Goal: Transaction & Acquisition: Purchase product/service

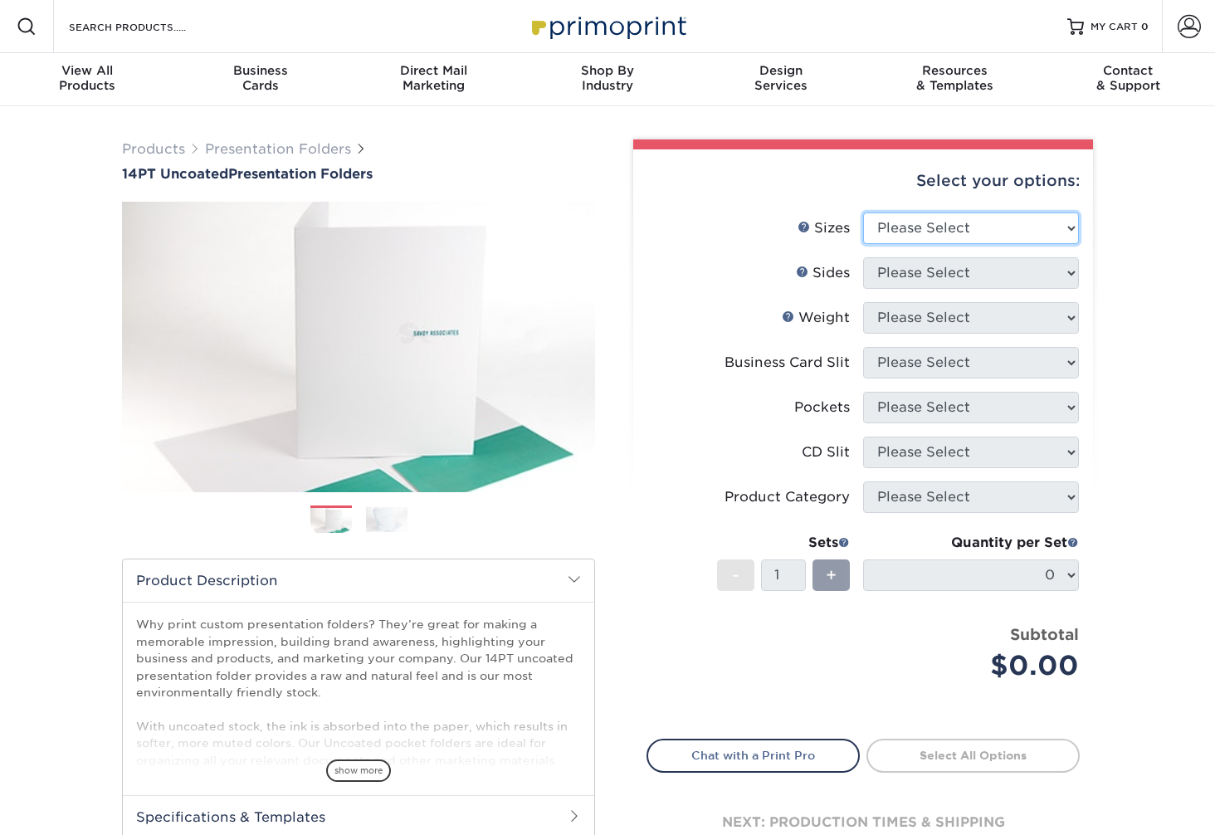
click at [906, 227] on select "Please Select 6" x 9" 9" x 12"" at bounding box center [971, 228] width 216 height 32
select select "9.00x12.00"
click at [863, 212] on select "Please Select 6" x 9" 9" x 12"" at bounding box center [971, 228] width 216 height 32
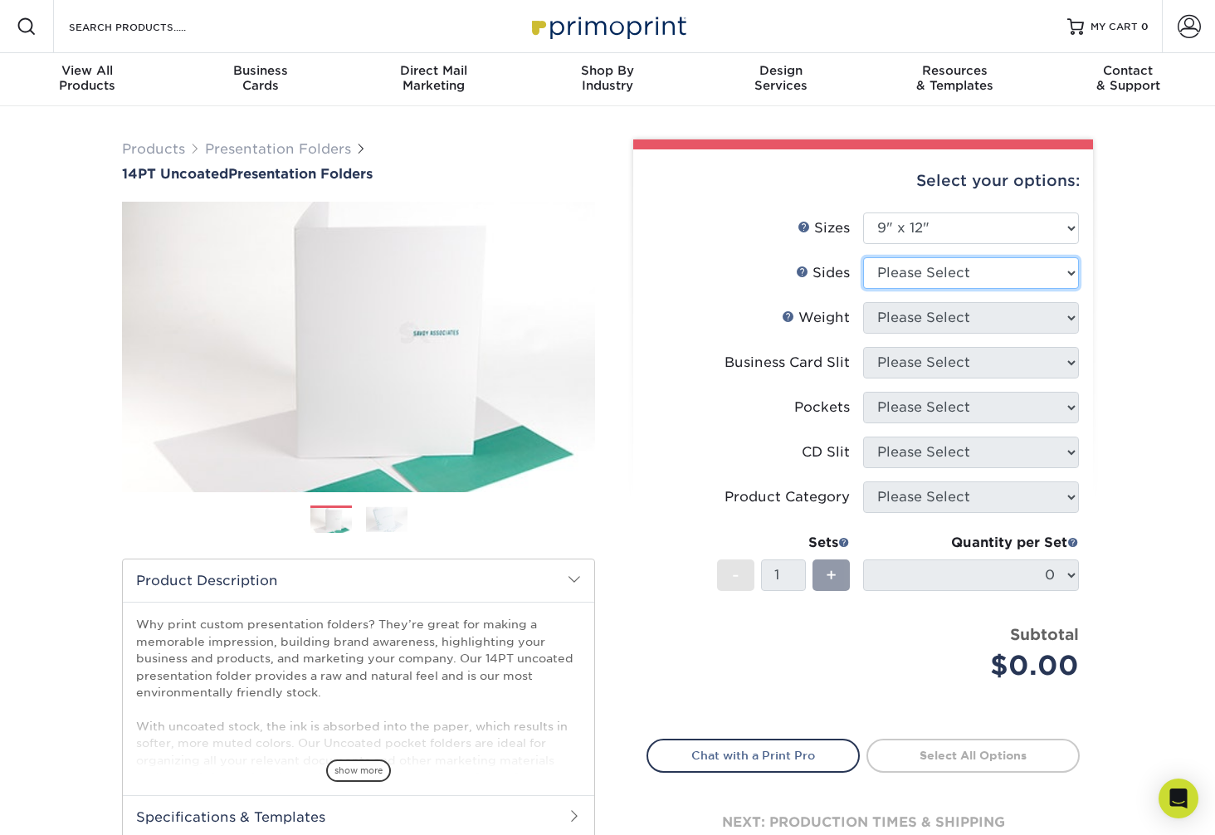
click at [911, 271] on select "Please Select Print Both Sides Print Front Only" at bounding box center [971, 273] width 216 height 32
select select "13abbda7-1d64-4f25-8bb2-c179b224825d"
click at [863, 257] on select "Please Select Print Both Sides Print Front Only" at bounding box center [971, 273] width 216 height 32
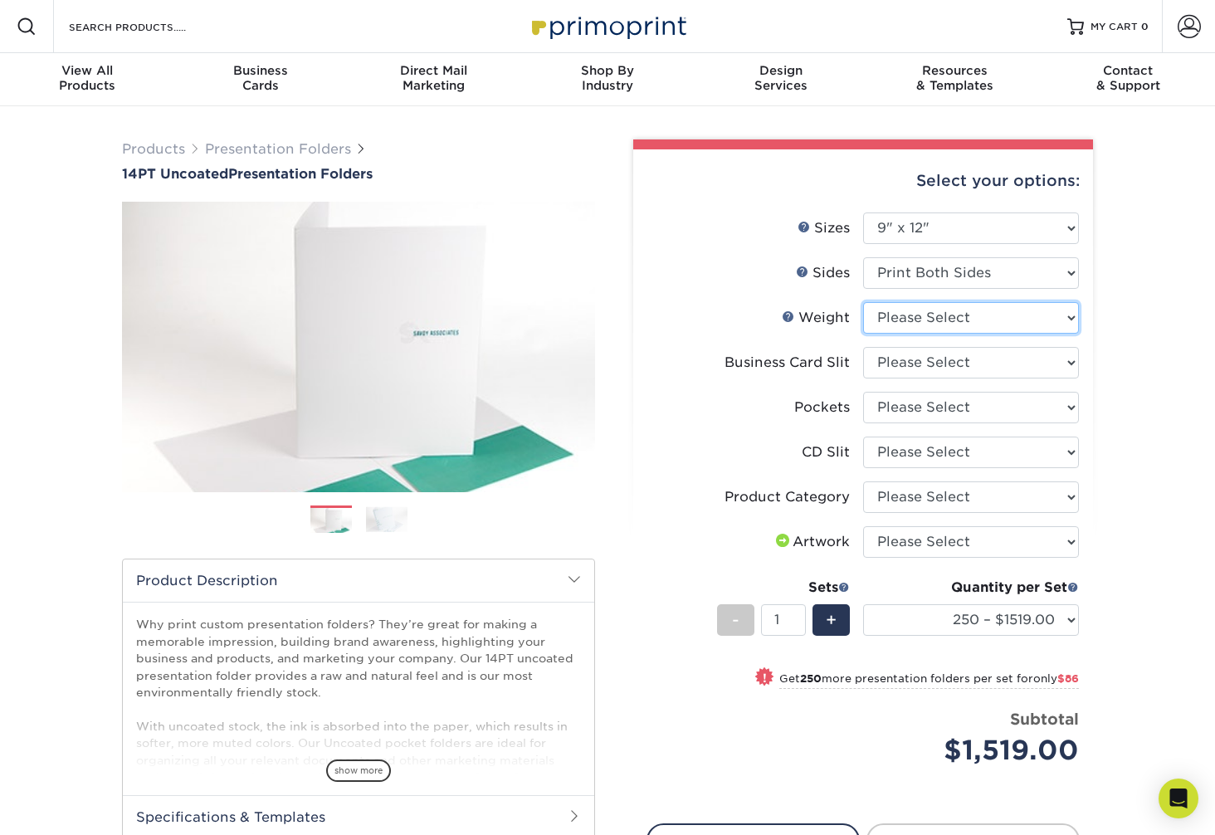
click at [910, 321] on select "Please Select 14PT Uncoated" at bounding box center [971, 318] width 216 height 32
select select "14PT Uncoated"
click at [863, 302] on select "Please Select 14PT Uncoated" at bounding box center [971, 318] width 216 height 32
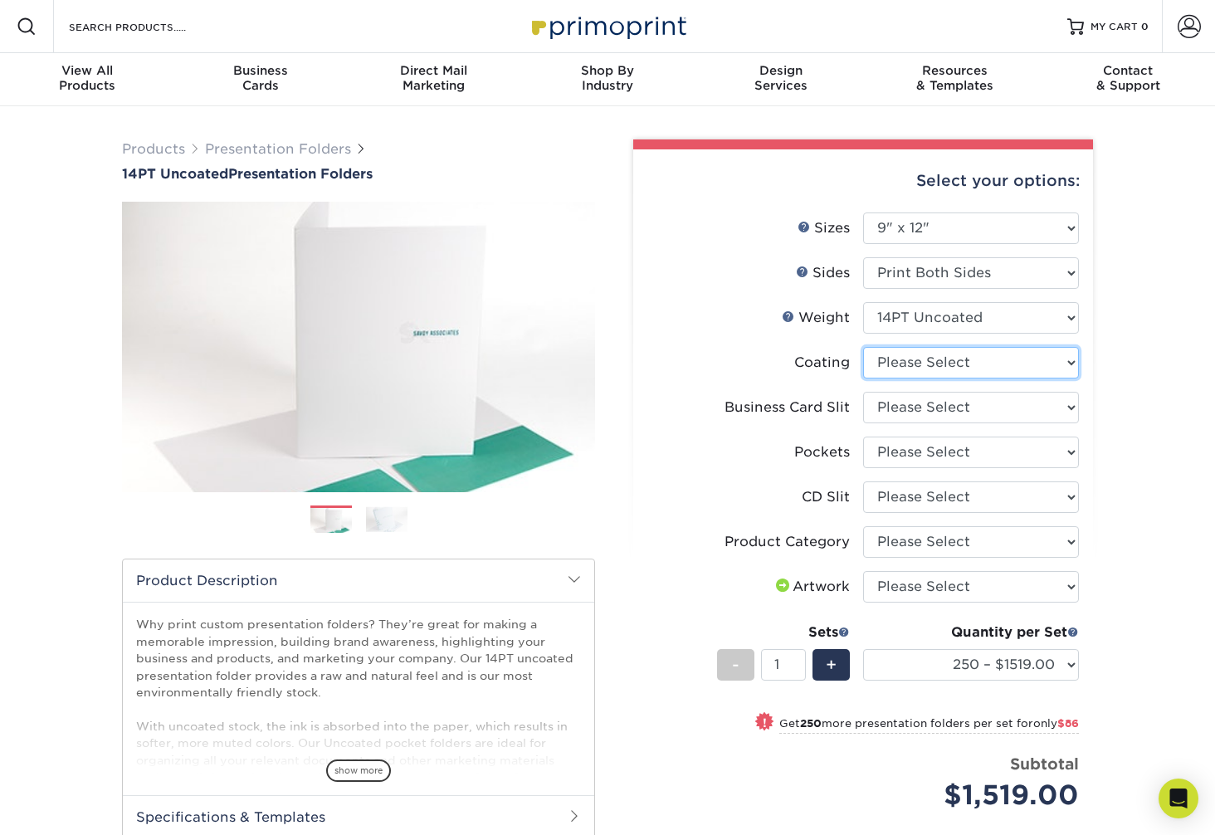
click at [903, 361] on select at bounding box center [971, 363] width 216 height 32
select select "3e7618de-abca-4bda-9f97-8b9129e913d8"
click at [863, 347] on select at bounding box center [971, 363] width 216 height 32
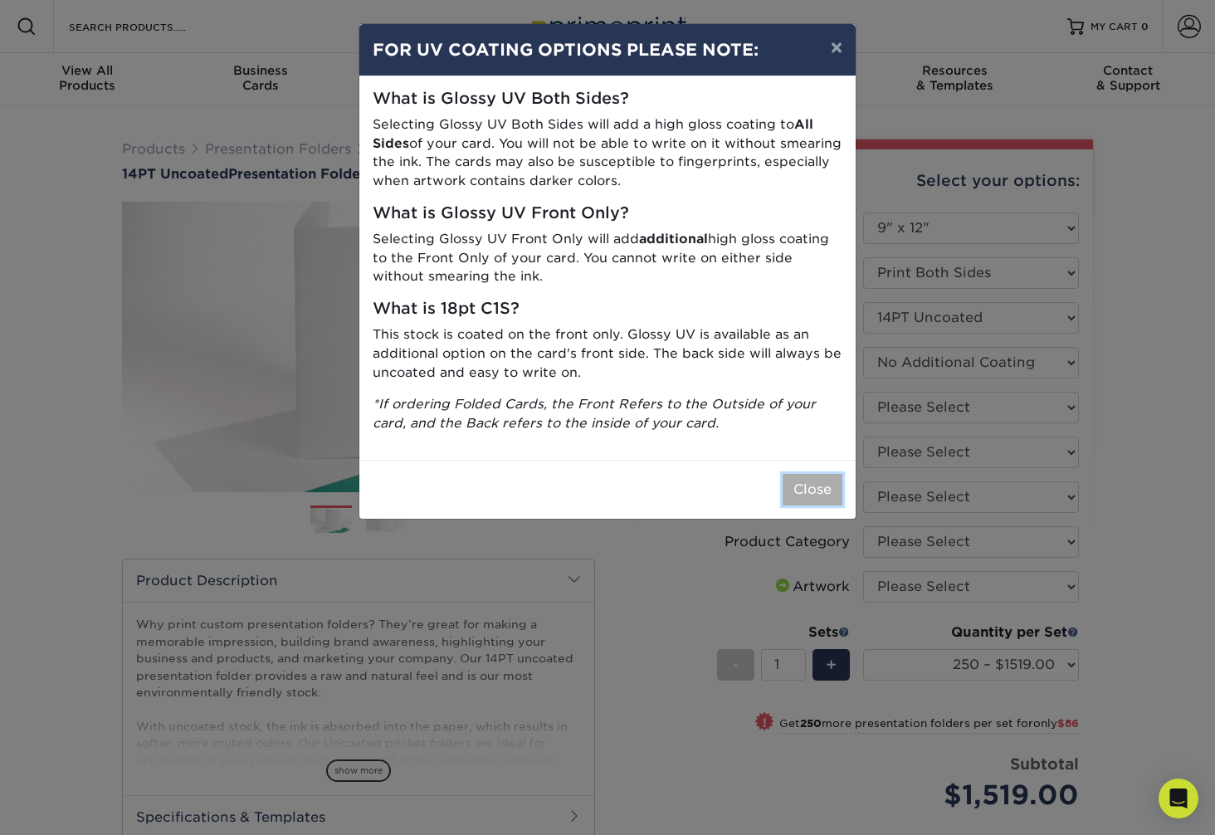
click at [827, 488] on button "Close" at bounding box center [813, 490] width 60 height 32
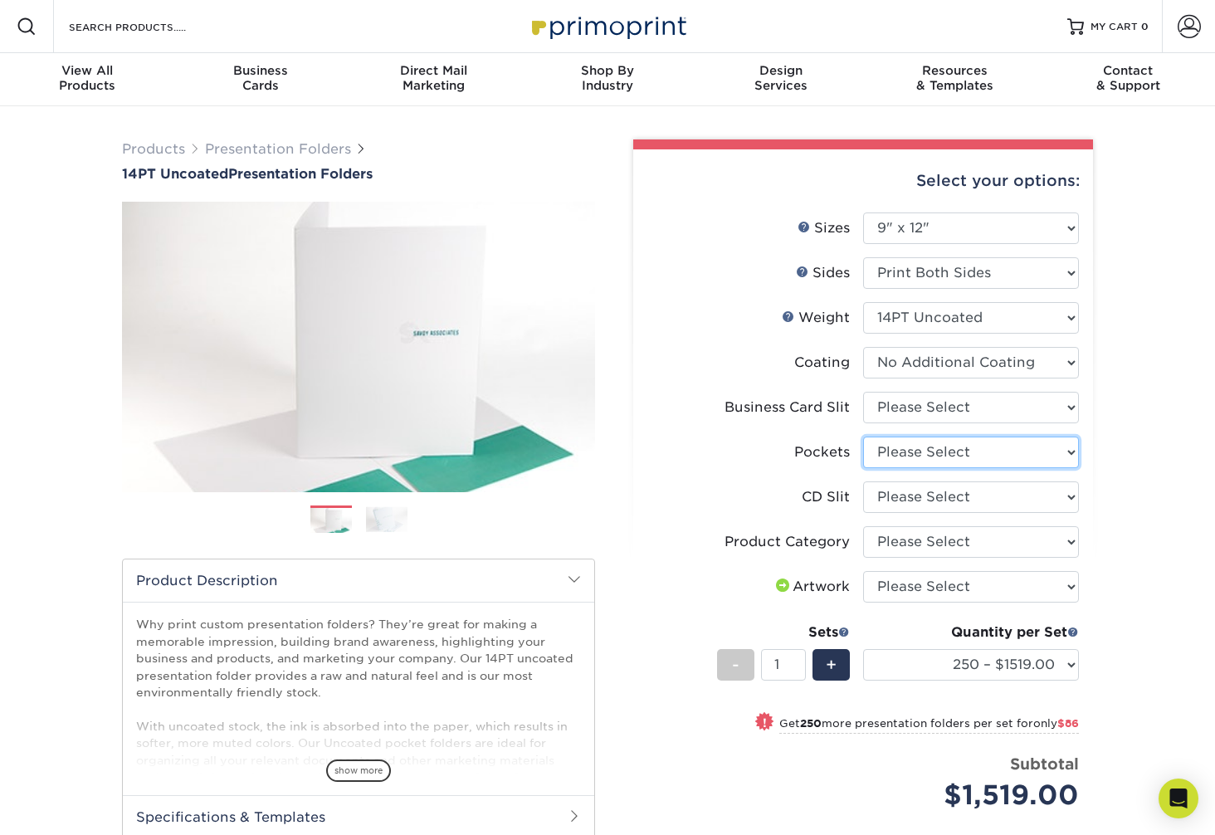
click at [909, 453] on select "Please Select 1 Pocket on the Left (Front) Side 1 Pocket on the Right (Back) Si…" at bounding box center [971, 453] width 216 height 32
select select "e8427203-e3c7-4640-a4e8-bae00c228d98"
click at [863, 437] on select "Please Select 1 Pocket on the Left (Front) Side 1 Pocket on the Right (Back) Si…" at bounding box center [971, 453] width 216 height 32
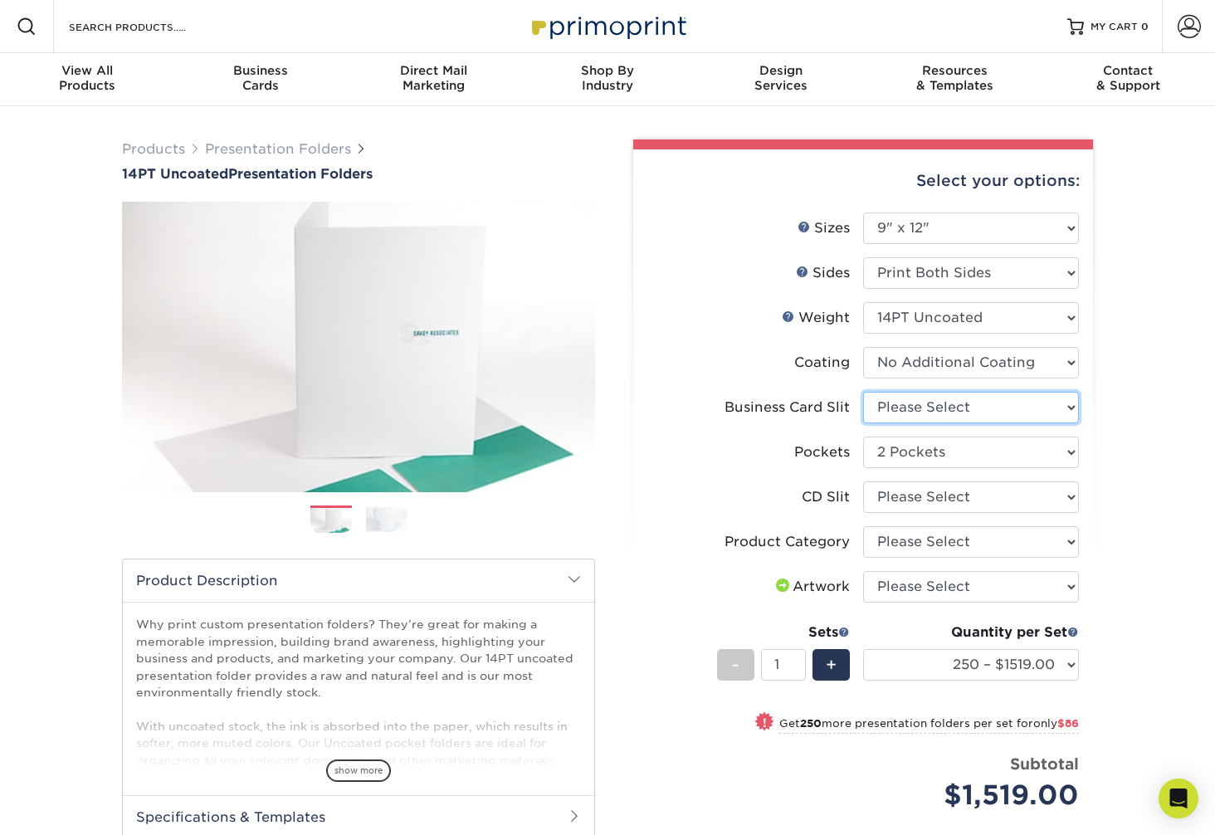
click at [909, 411] on select "Please Select No Business Card Slits On Both Pockets - Horizontal On Both Pocke…" at bounding box center [971, 408] width 216 height 32
select select "8e249328-dfb3-4e9a-9503-f178185f32c5"
click at [863, 392] on select "Please Select No Business Card Slits On Both Pockets - Horizontal On Both Pocke…" at bounding box center [971, 408] width 216 height 32
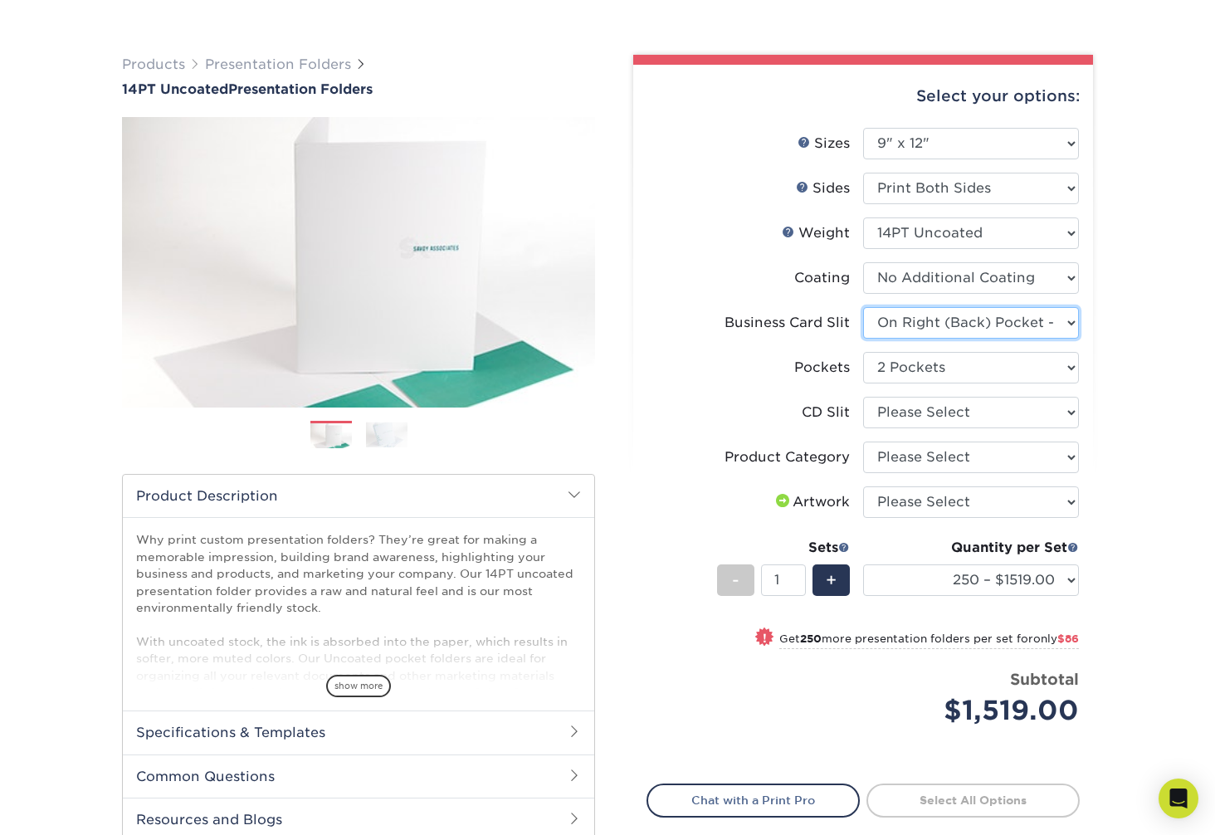
scroll to position [87, 0]
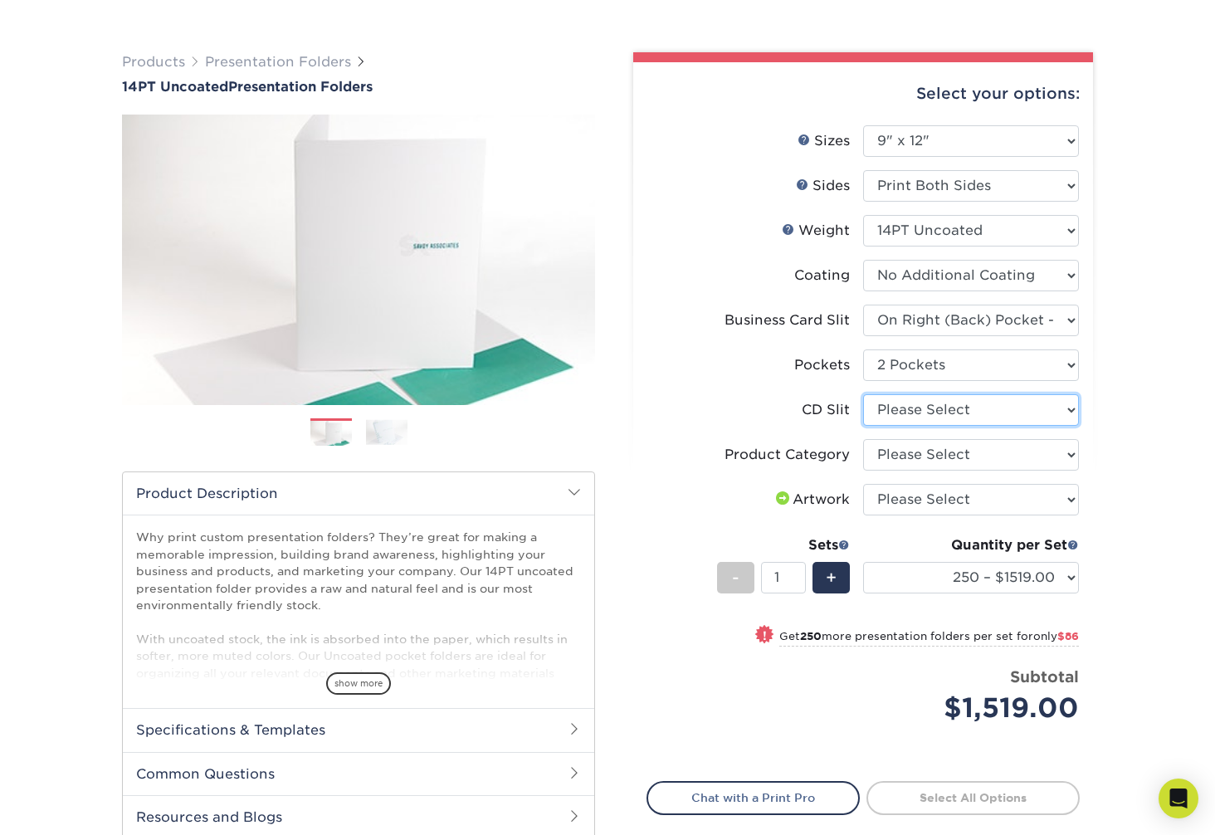
click at [920, 413] on select "Please Select No CD Slit On the Left (Front) Pocket On the Right (Back) Pocket …" at bounding box center [971, 410] width 216 height 32
click at [863, 394] on select "Please Select No CD Slit On the Left (Front) Pocket On the Right (Back) Pocket …" at bounding box center [971, 410] width 216 height 32
click at [922, 458] on select "Please Select Presentation Folders" at bounding box center [971, 455] width 216 height 32
select select "57f7a581-ec4a-49d7-930d-eb044a1d12ac"
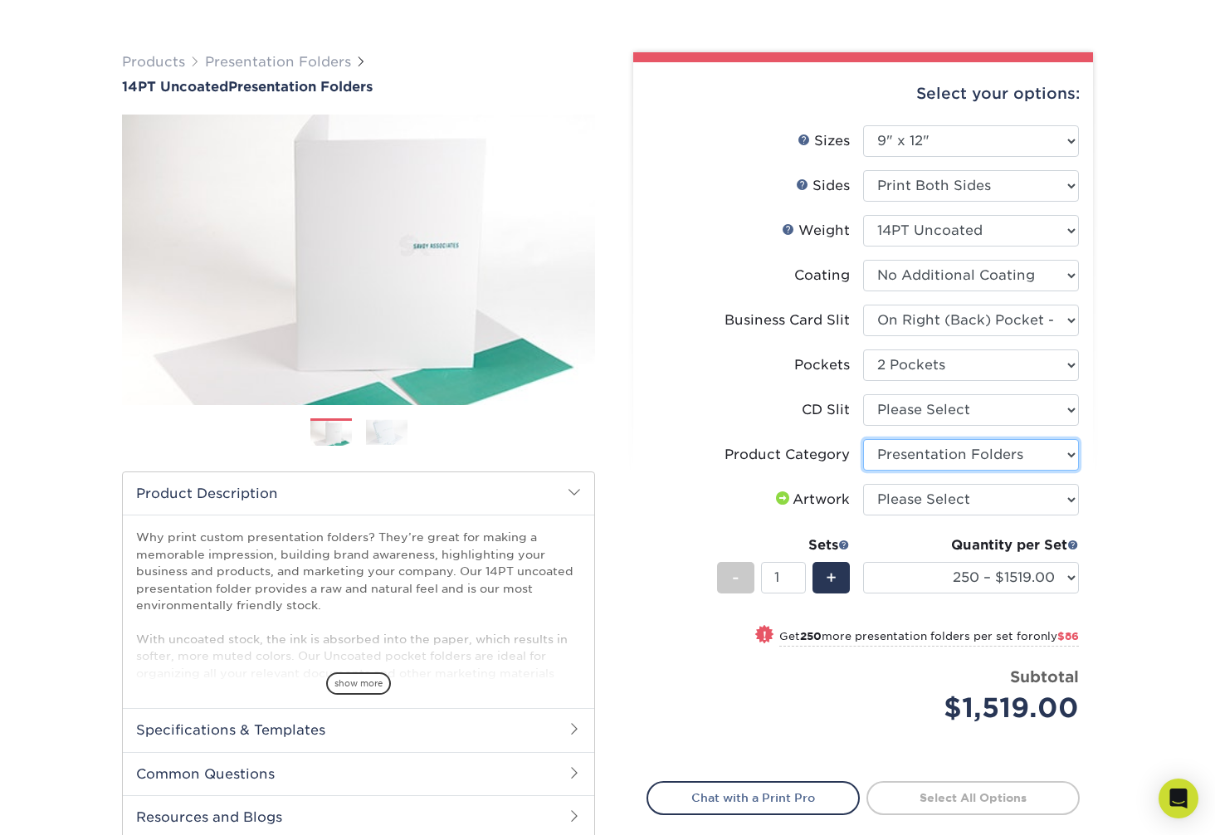
click at [863, 439] on select "Please Select Presentation Folders" at bounding box center [971, 455] width 216 height 32
click at [923, 504] on select "Please Select I will upload files I need a design - $75" at bounding box center [971, 500] width 216 height 32
select select "upload"
click at [863, 484] on select "Please Select I will upload files I need a design - $75" at bounding box center [971, 500] width 216 height 32
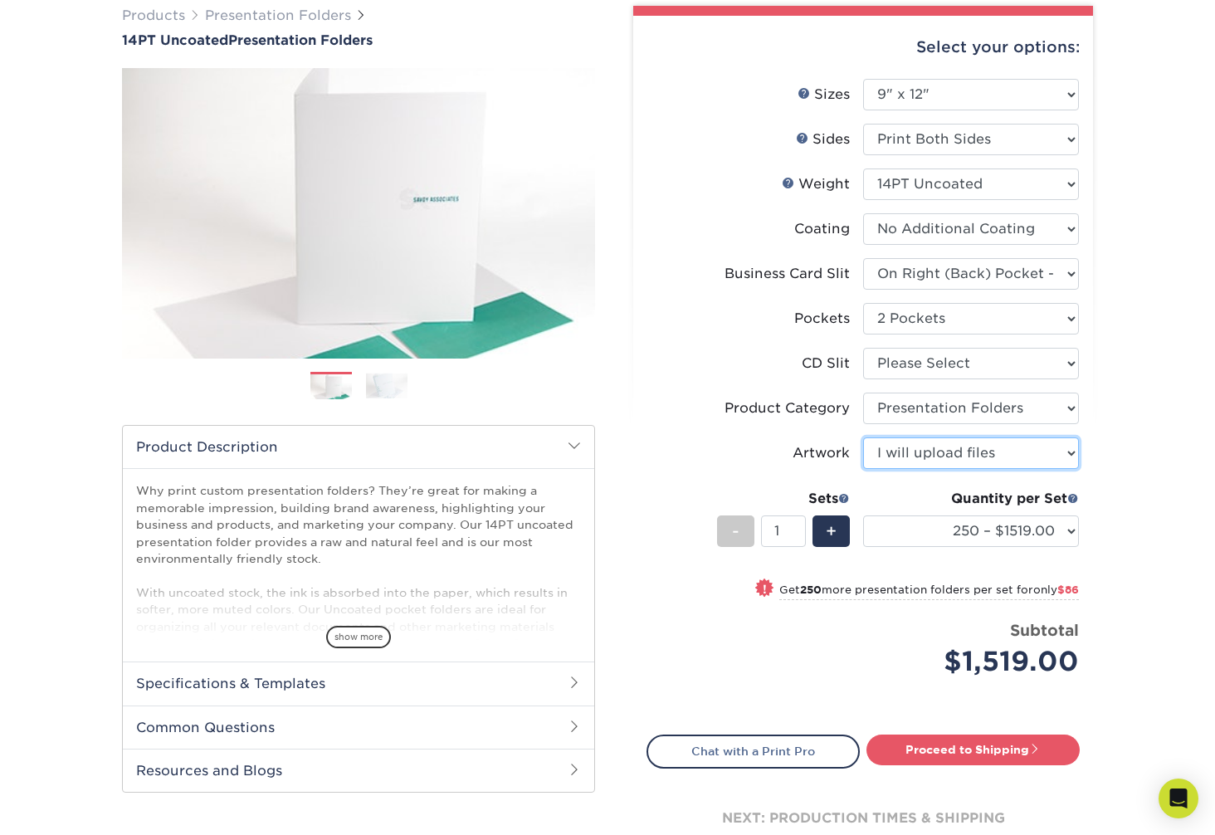
scroll to position [134, 0]
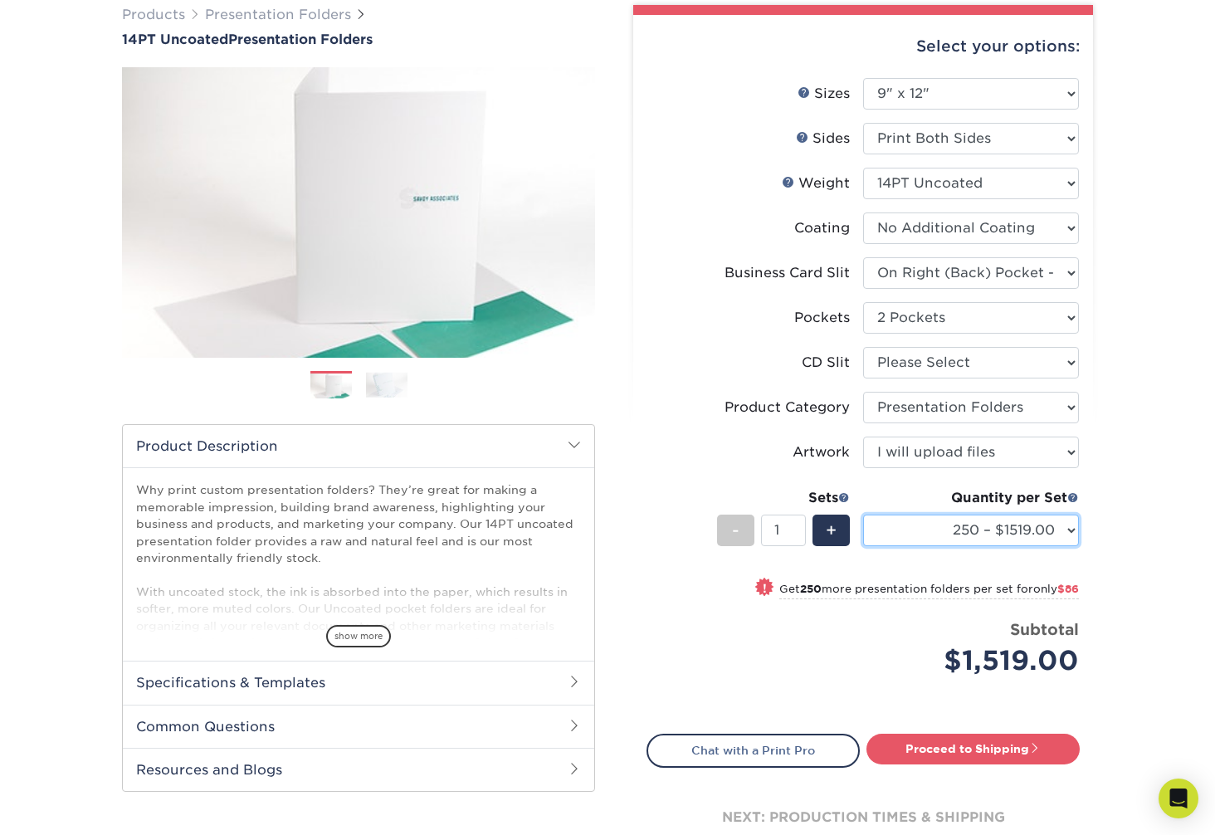
click at [949, 525] on select "250 – $1519.00 500 – $1605.00 1000 – $1834.00 2500 – $3270.00 5000 – $5098.00 1…" at bounding box center [971, 531] width 216 height 32
select select "500 – $1605.00"
click at [863, 515] on select "250 – $1519.00 500 – $1605.00 1000 – $1834.00 2500 – $3270.00 5000 – $5098.00 1…" at bounding box center [971, 531] width 216 height 32
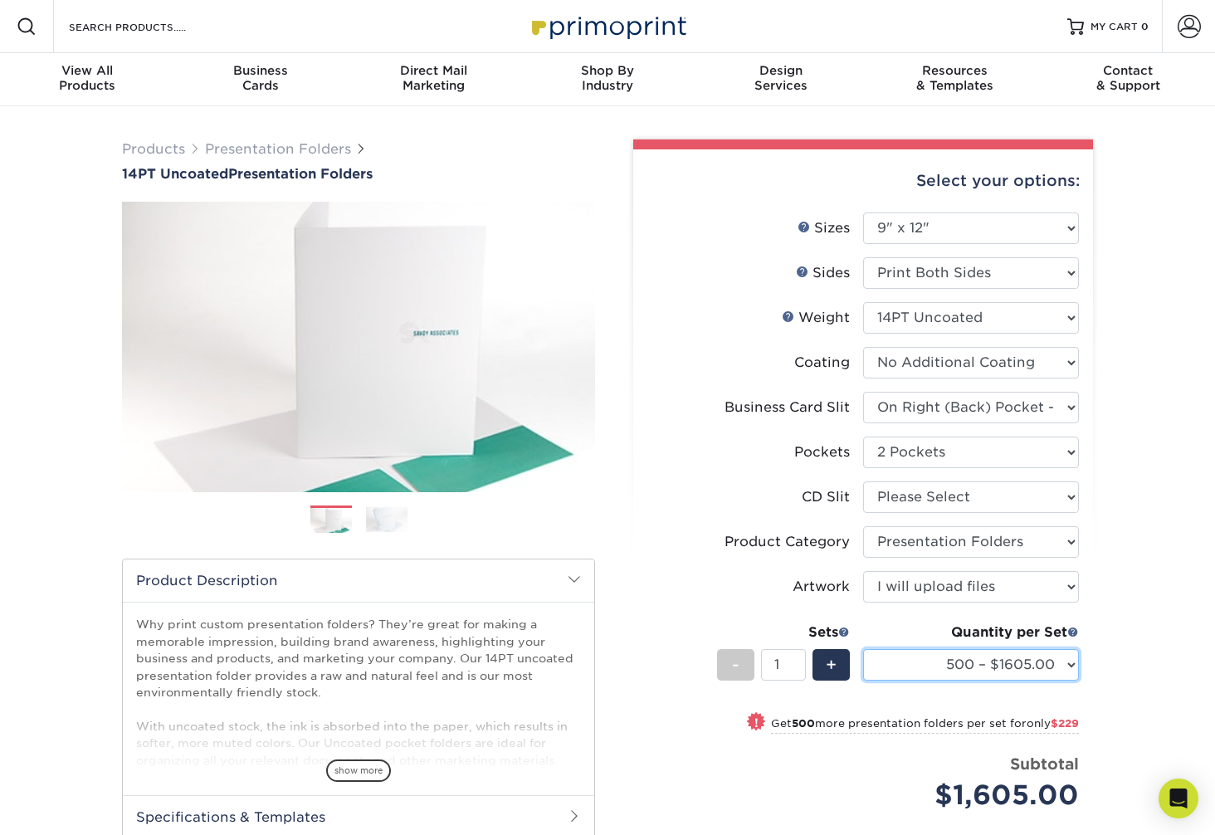
scroll to position [12, 0]
